Goal: Task Accomplishment & Management: Manage account settings

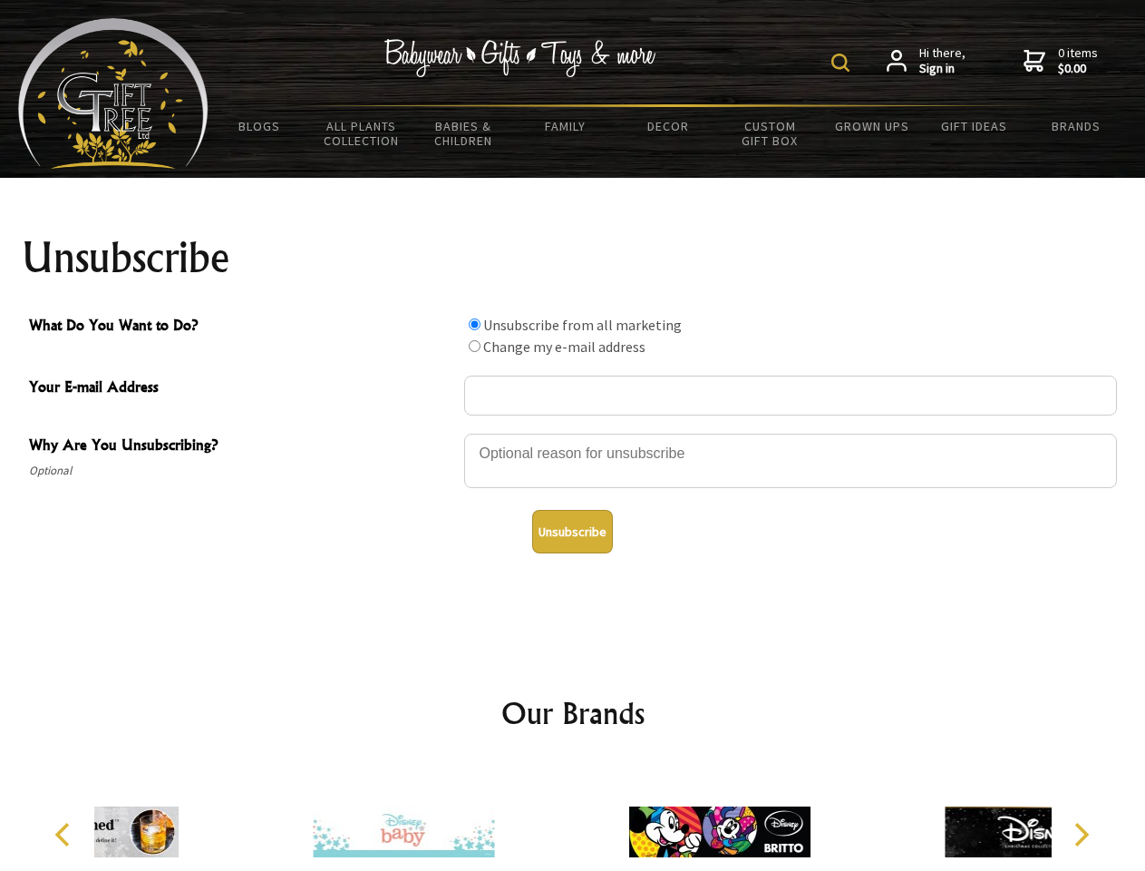
click at [843, 63] on img at bounding box center [841, 63] width 18 height 18
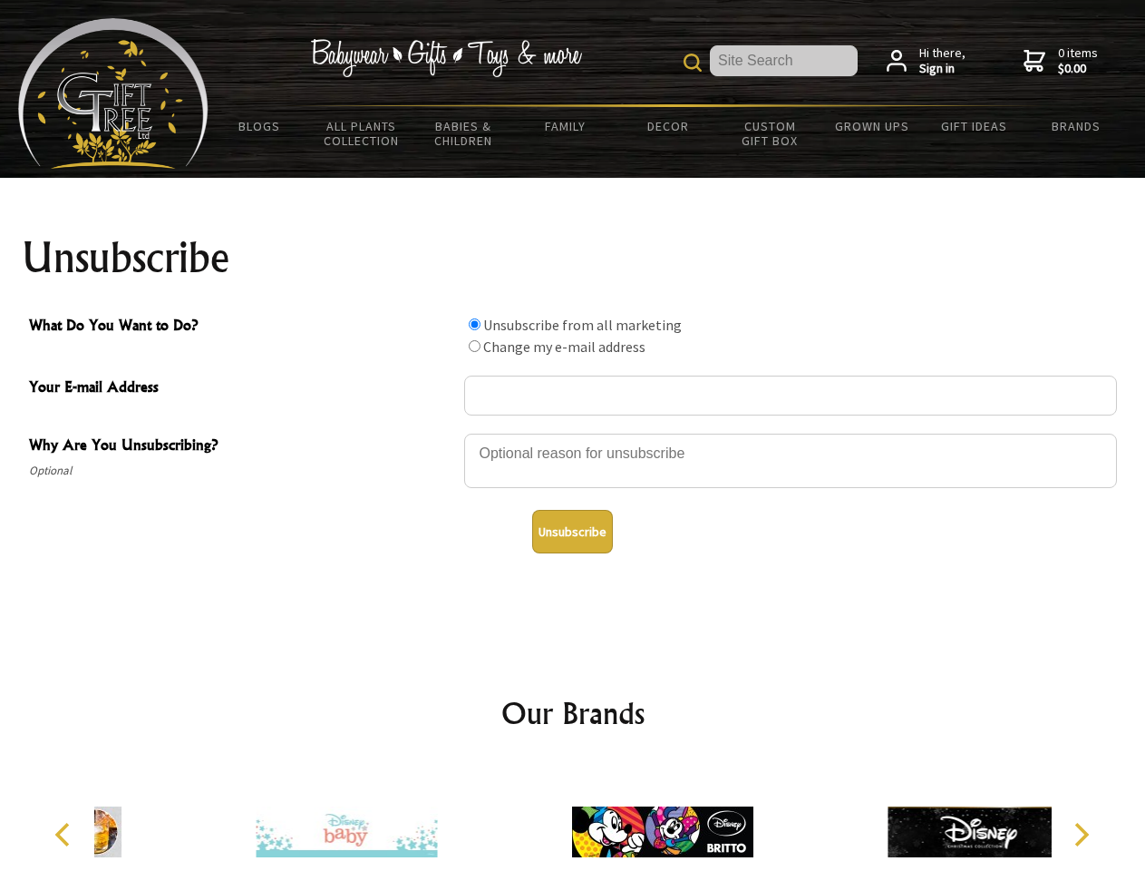
click at [573, 433] on div at bounding box center [790, 463] width 653 height 63
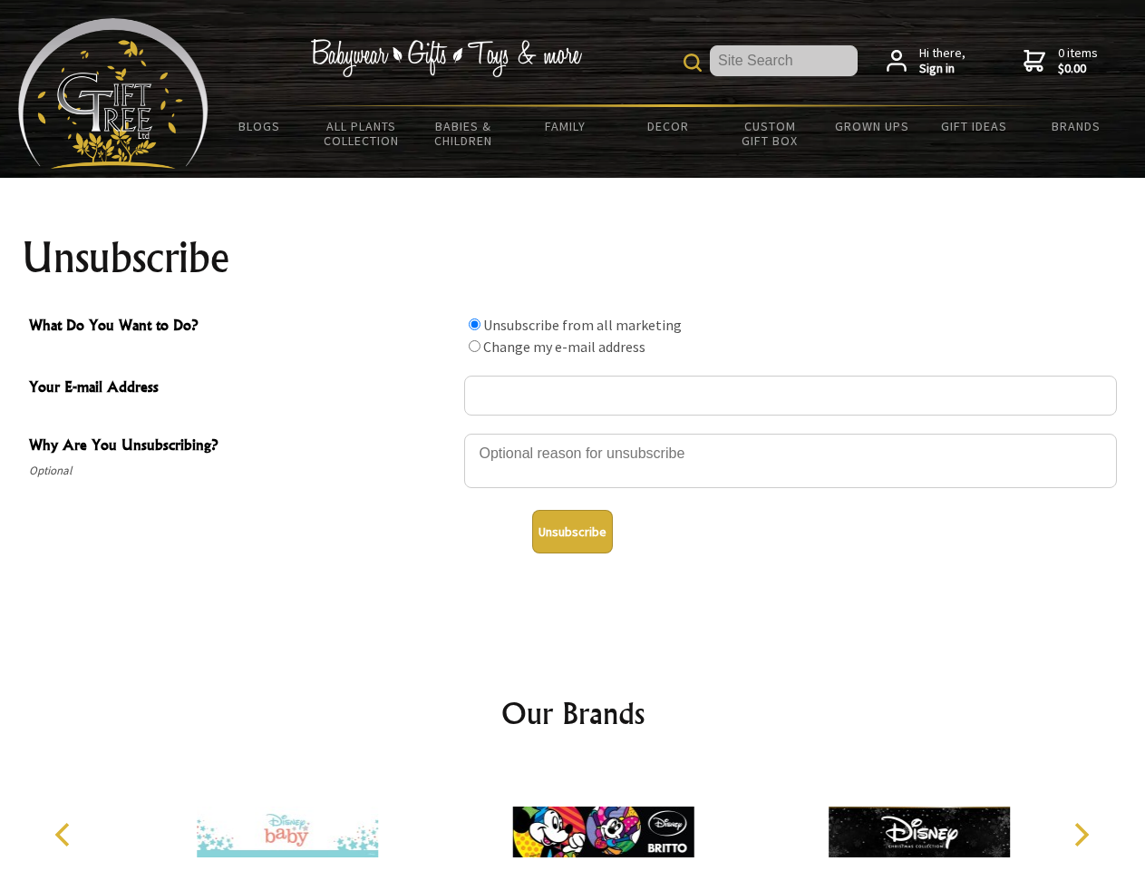
click at [474, 324] on input "What Do You Want to Do?" at bounding box center [475, 324] width 12 height 12
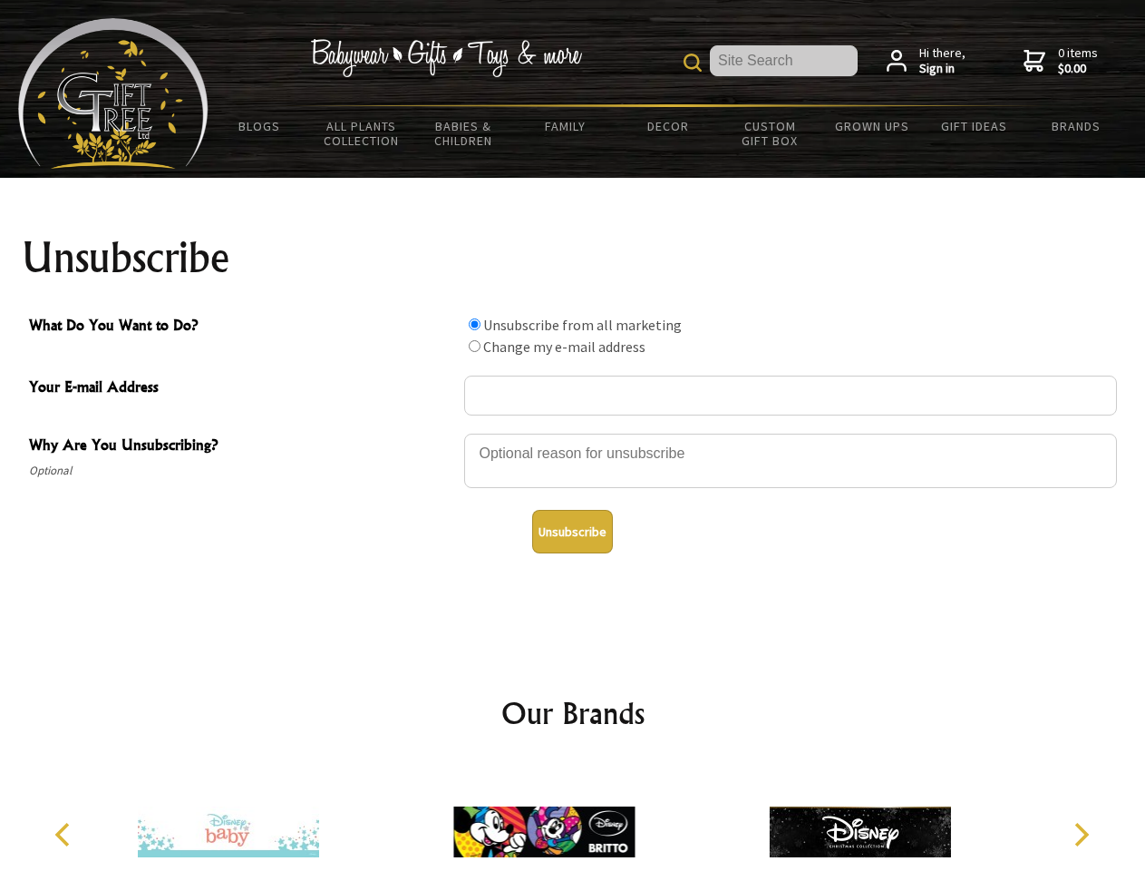
click at [474, 346] on input "What Do You Want to Do?" at bounding box center [475, 346] width 12 height 12
radio input "true"
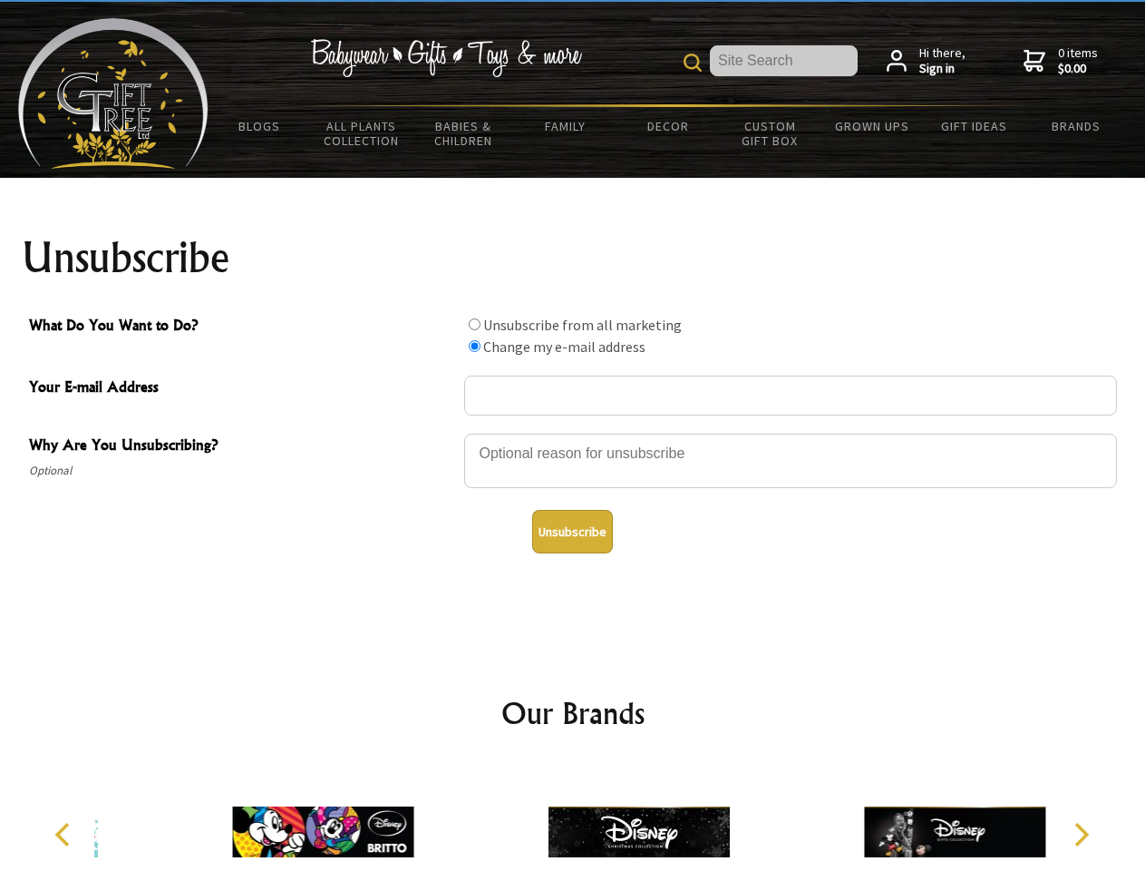
click at [572, 531] on button "Unsubscribe" at bounding box center [572, 532] width 81 height 44
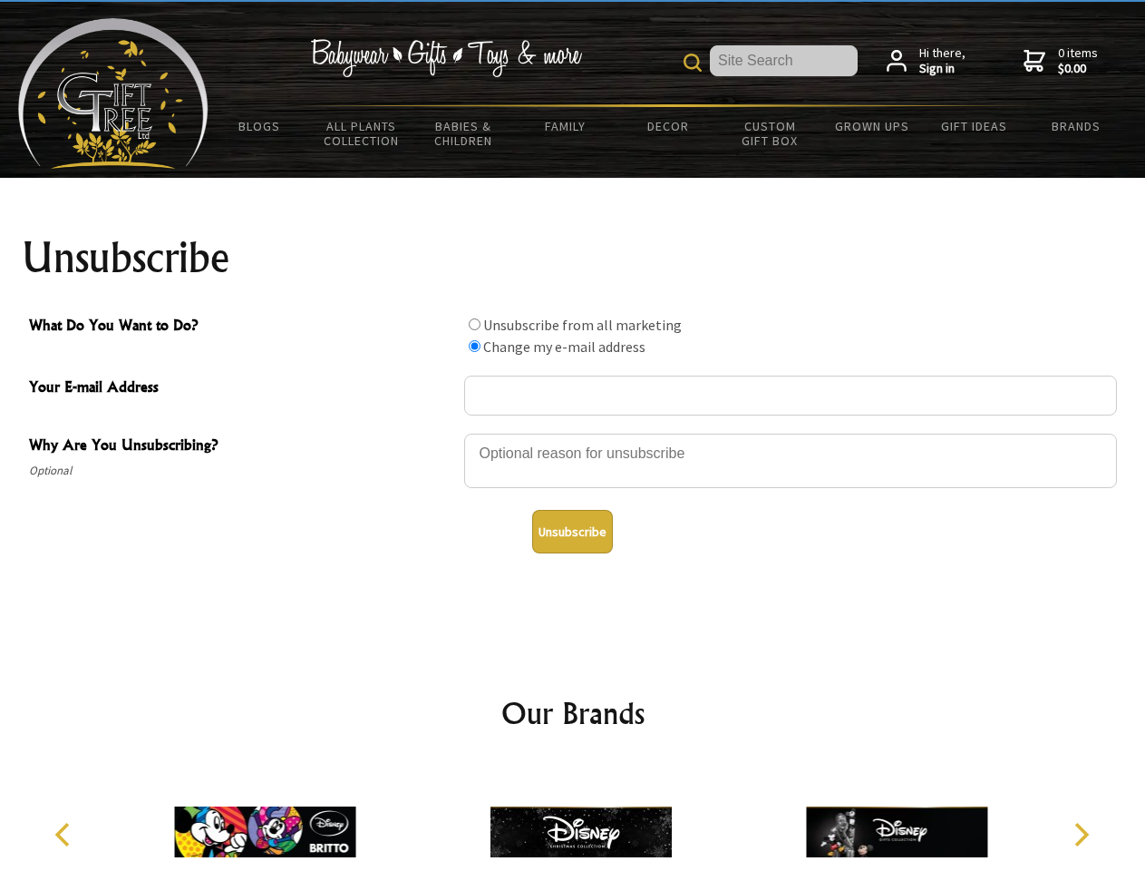
click at [573, 817] on img at bounding box center [581, 832] width 181 height 136
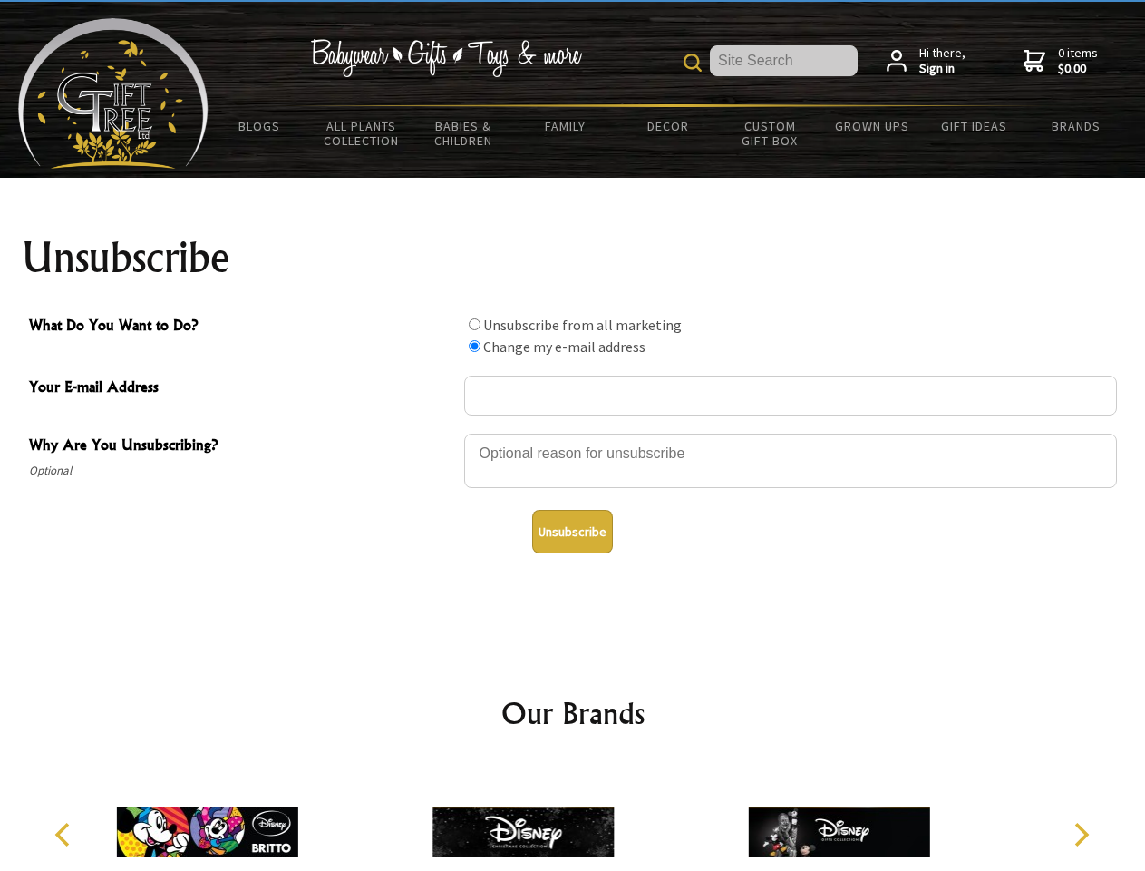
click at [65, 834] on icon "Previous" at bounding box center [65, 835] width 24 height 24
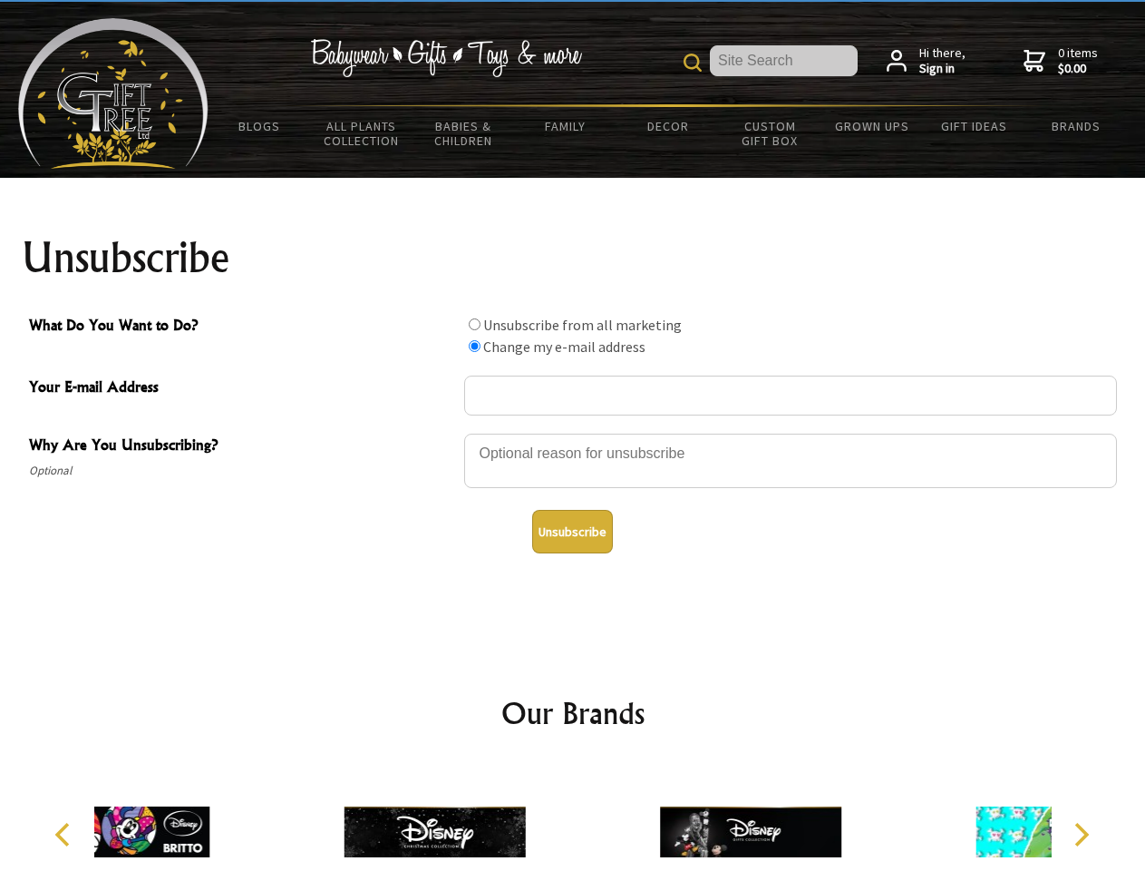
click at [1081, 834] on icon "Next" at bounding box center [1080, 835] width 24 height 24
